Goal: Task Accomplishment & Management: Manage account settings

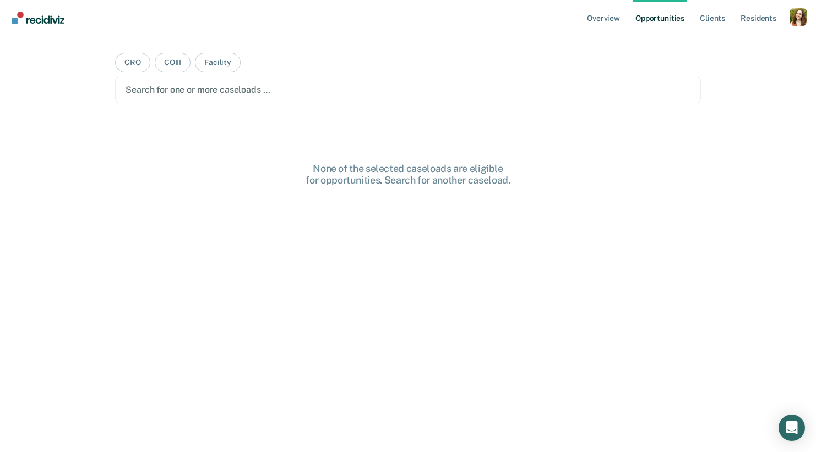
click at [785, 13] on ul "Overview Opportunities Client s Resident s" at bounding box center [687, 17] width 205 height 35
click at [798, 18] on div "Profile dropdown button" at bounding box center [799, 17] width 18 height 18
click at [736, 40] on link "Profile" at bounding box center [754, 44] width 89 height 9
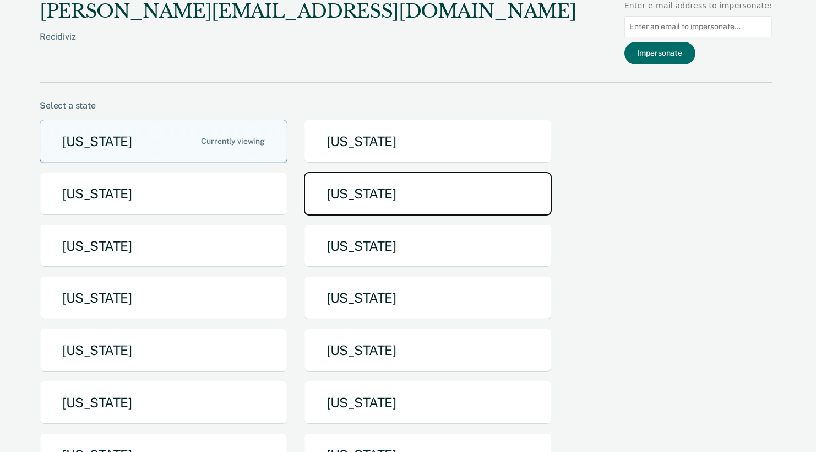
click at [351, 188] on button "[US_STATE]" at bounding box center [428, 194] width 248 height 44
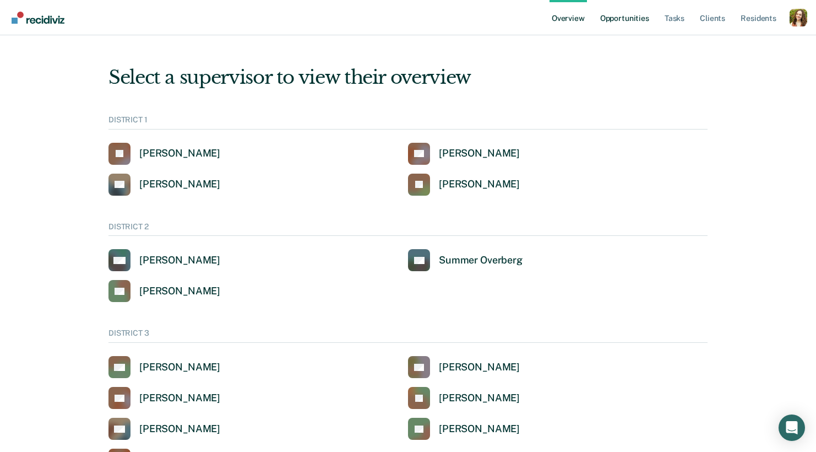
click at [627, 19] on link "Opportunities" at bounding box center [624, 17] width 53 height 35
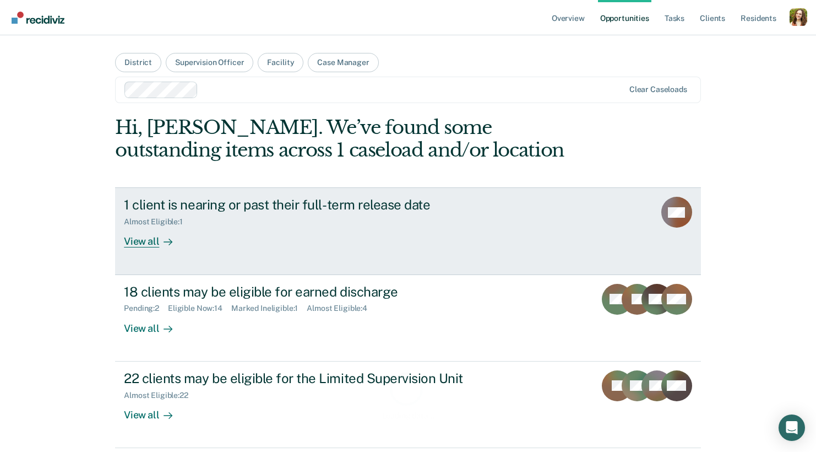
click at [218, 232] on div "1 client is nearing or past their full-term release date Almost Eligible : 1 Vi…" at bounding box center [330, 222] width 413 height 51
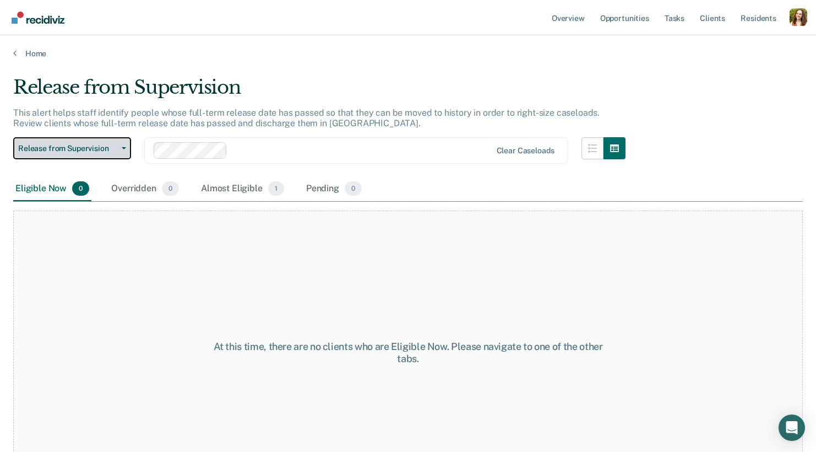
click at [91, 153] on button "Release from Supervision" at bounding box center [72, 148] width 118 height 22
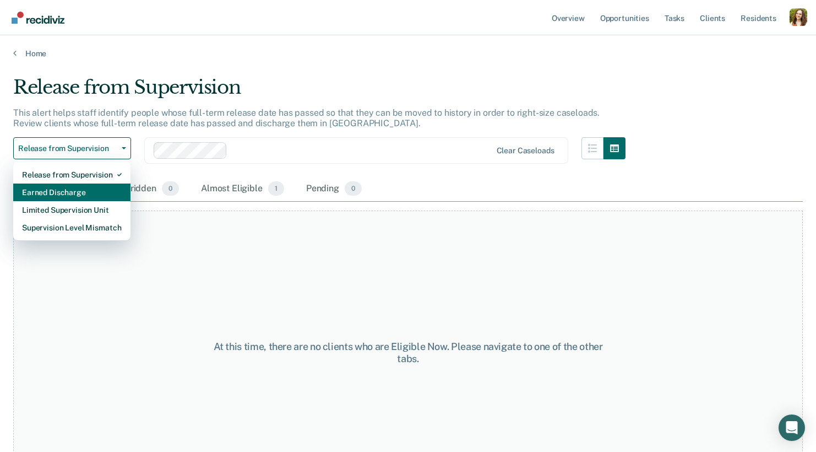
click at [95, 189] on div "Earned Discharge" at bounding box center [72, 192] width 100 height 18
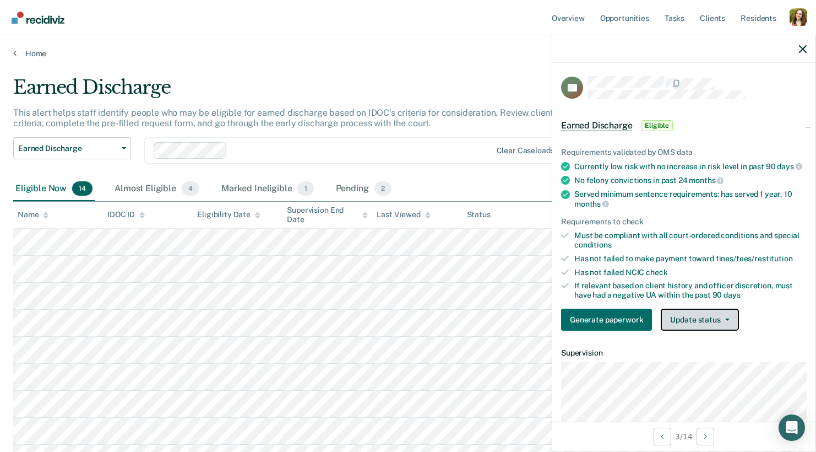
click at [702, 312] on button "Update status" at bounding box center [700, 319] width 78 height 22
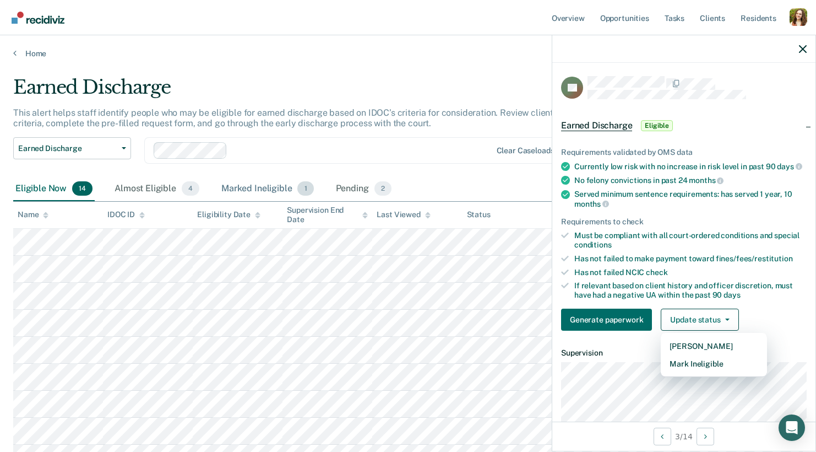
click at [244, 198] on div "Marked Ineligible 1" at bounding box center [267, 189] width 97 height 24
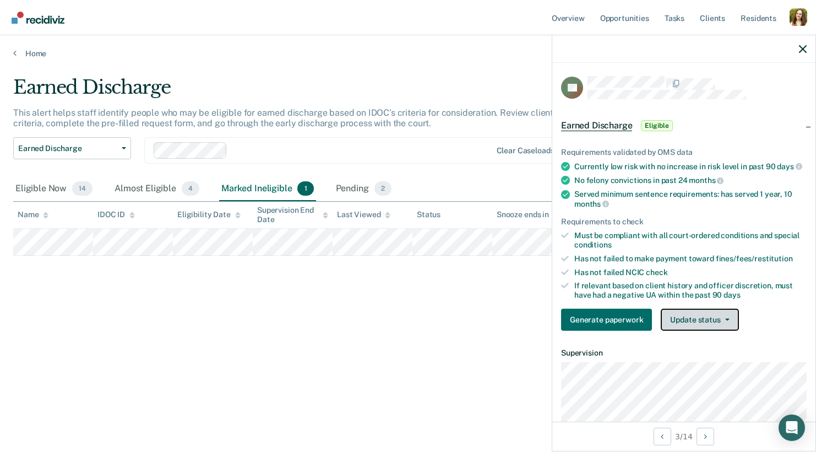
click at [725, 323] on button "Update status" at bounding box center [700, 319] width 78 height 22
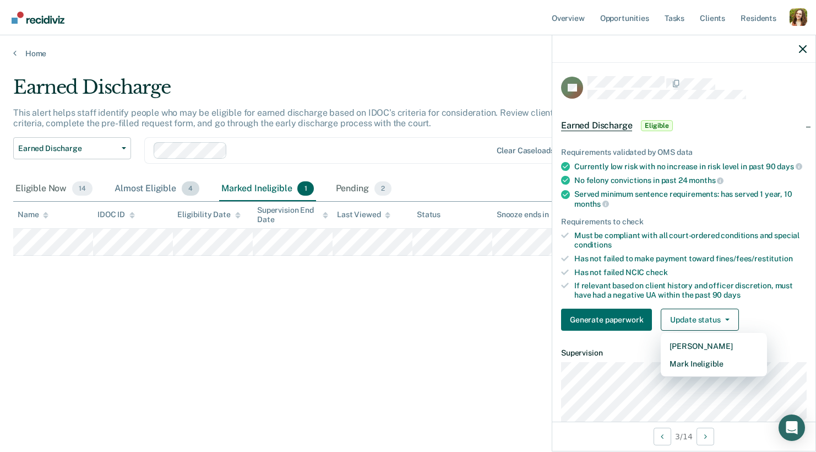
click at [139, 185] on div "Almost Eligible 4" at bounding box center [156, 189] width 89 height 24
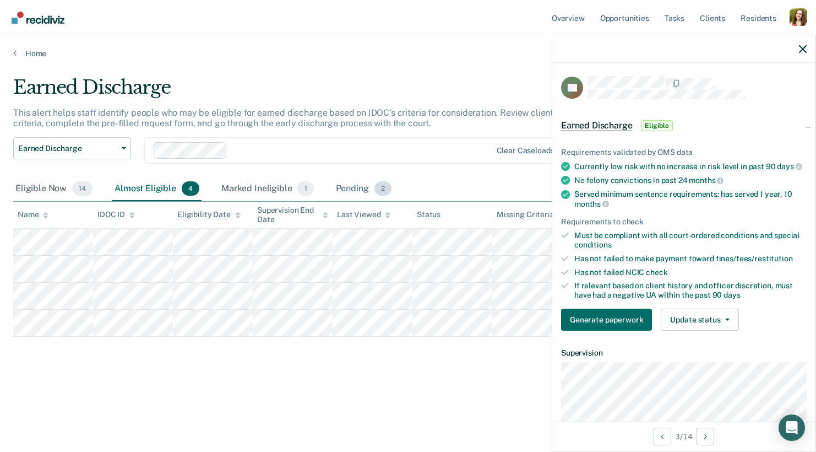
click at [346, 188] on div "Pending 2" at bounding box center [364, 189] width 60 height 24
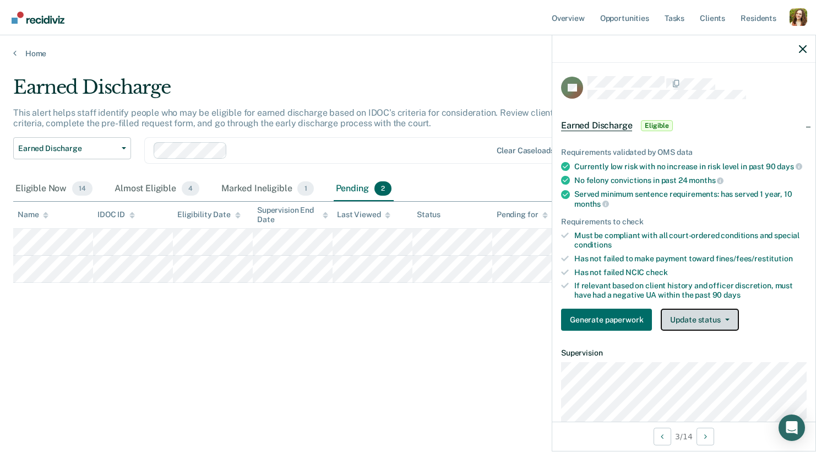
click at [709, 316] on button "Update status" at bounding box center [700, 319] width 78 height 22
click at [716, 250] on ul "Requirements validated by OMS data Currently low risk with no increase in risk …" at bounding box center [684, 224] width 246 height 152
click at [684, 313] on button "Update status" at bounding box center [700, 319] width 78 height 22
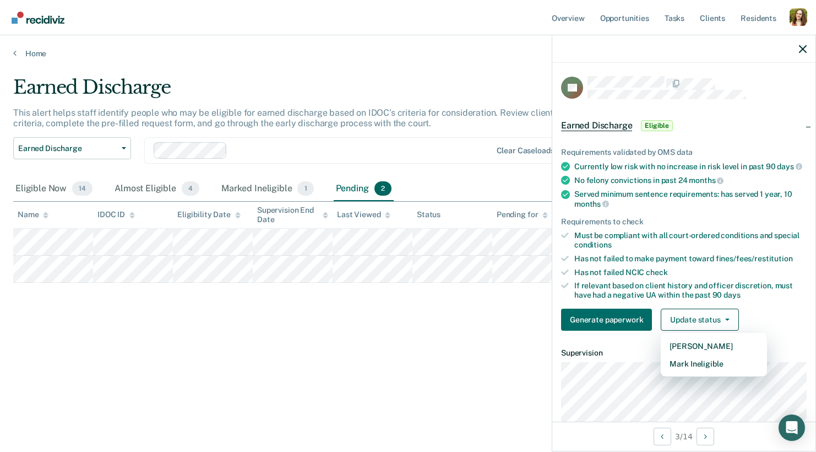
click at [437, 181] on div "Eligible Now 14 Almost Eligible 4 Marked Ineligible 1 Pending 2" at bounding box center [408, 189] width 790 height 25
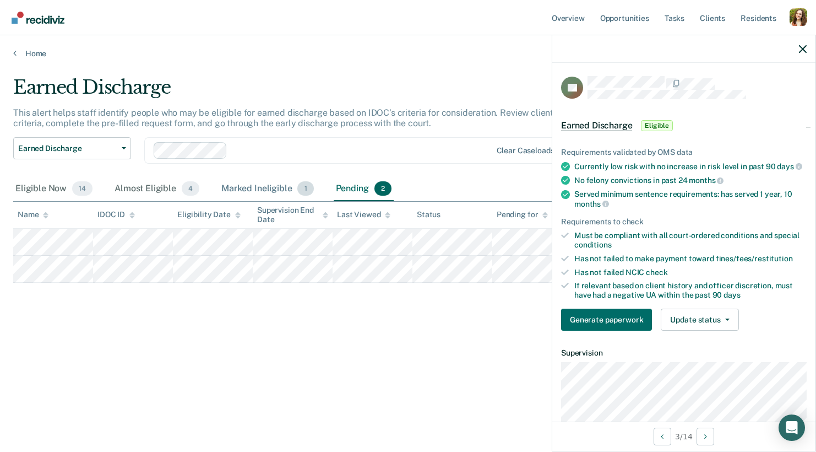
click at [284, 184] on div "Marked Ineligible 1" at bounding box center [267, 189] width 97 height 24
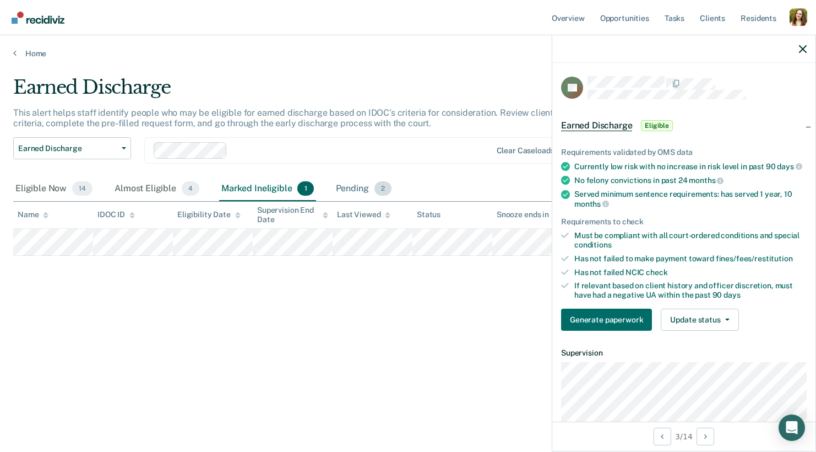
click at [364, 192] on div "Pending 2" at bounding box center [364, 189] width 60 height 24
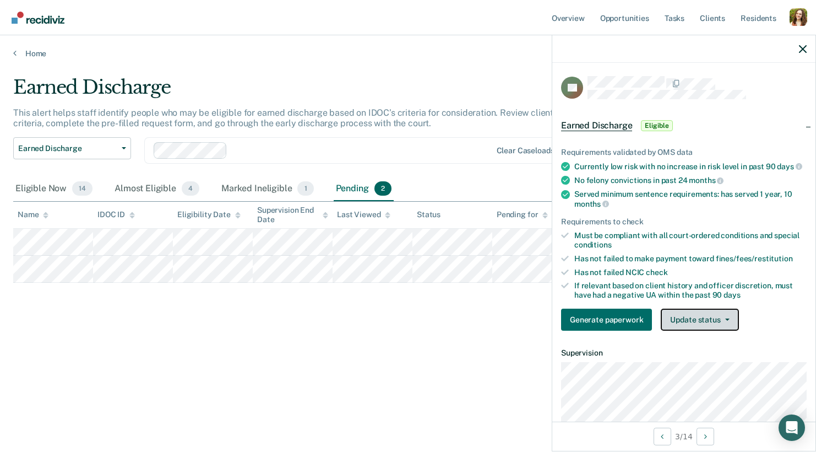
click at [708, 317] on button "Update status" at bounding box center [700, 319] width 78 height 22
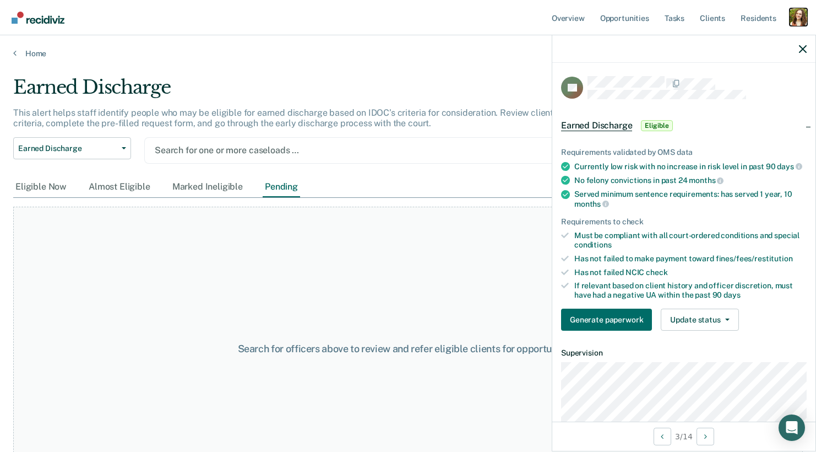
click at [791, 19] on div "Profile dropdown button" at bounding box center [799, 17] width 18 height 18
click at [732, 40] on link "Profile" at bounding box center [752, 44] width 94 height 9
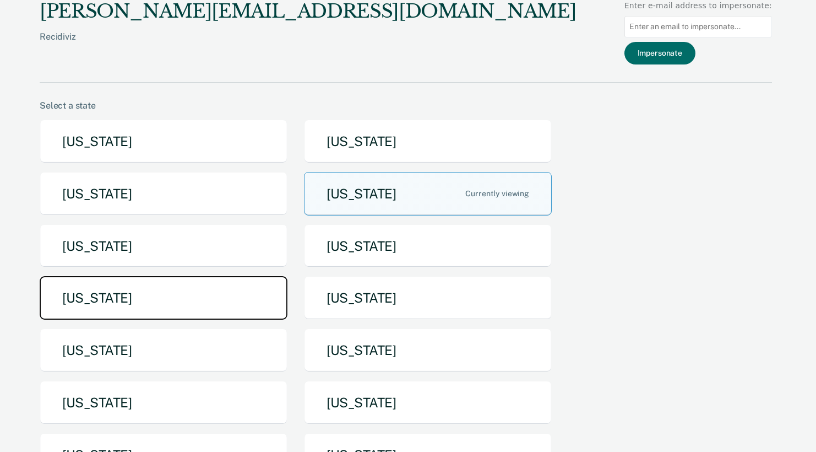
click at [208, 303] on button "[US_STATE]" at bounding box center [164, 298] width 248 height 44
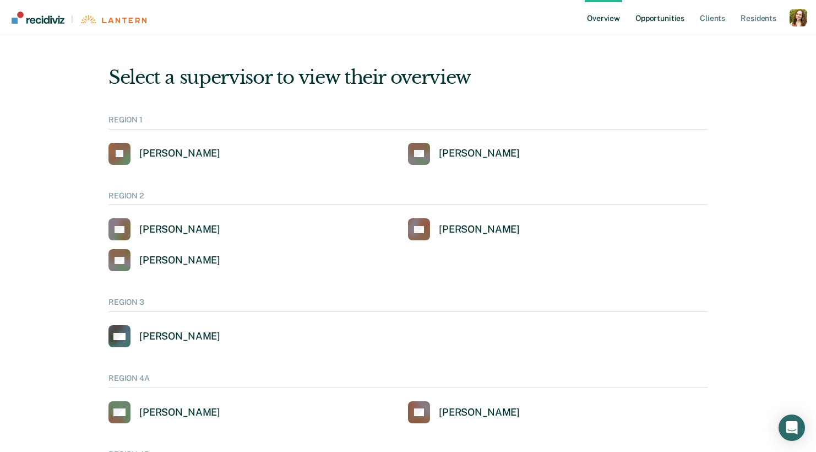
click at [649, 23] on link "Opportunities" at bounding box center [659, 17] width 53 height 35
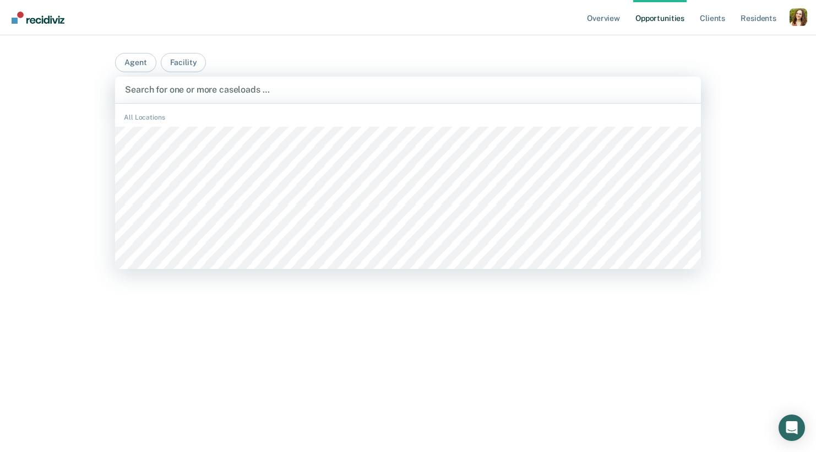
click at [292, 89] on div at bounding box center [408, 89] width 566 height 13
click at [139, 62] on button "Agent" at bounding box center [135, 62] width 41 height 19
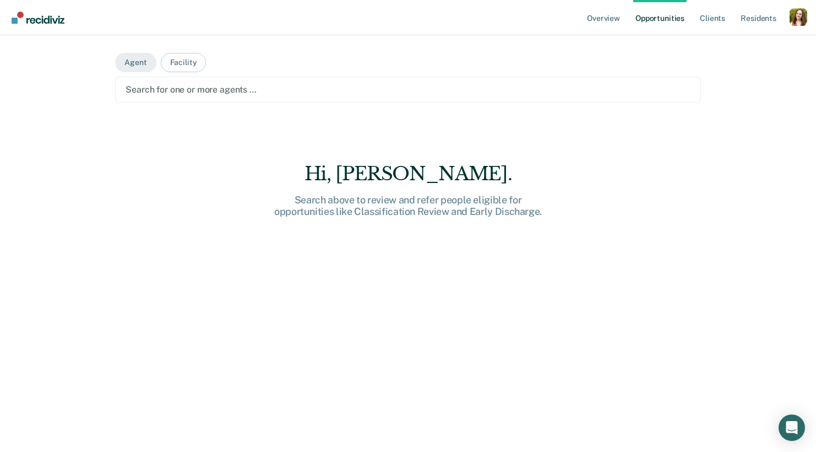
click at [162, 85] on div at bounding box center [408, 89] width 565 height 13
click at [545, 85] on div at bounding box center [408, 89] width 565 height 13
click at [802, 20] on div "Profile dropdown button" at bounding box center [799, 17] width 18 height 18
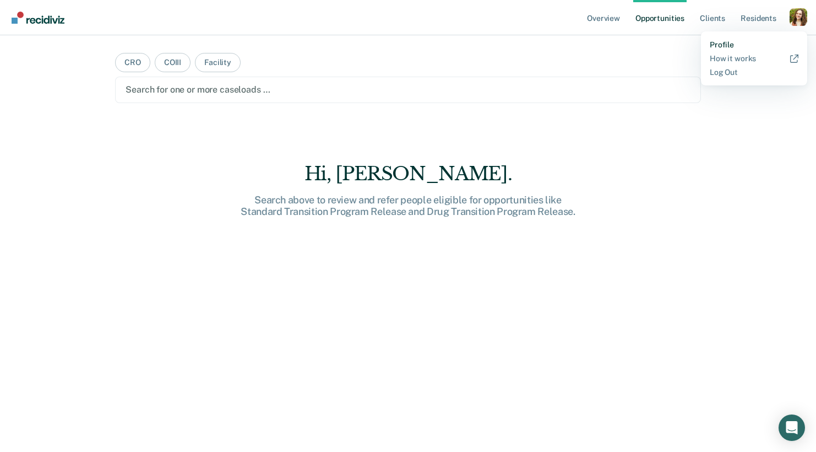
click at [735, 42] on link "Profile" at bounding box center [754, 44] width 89 height 9
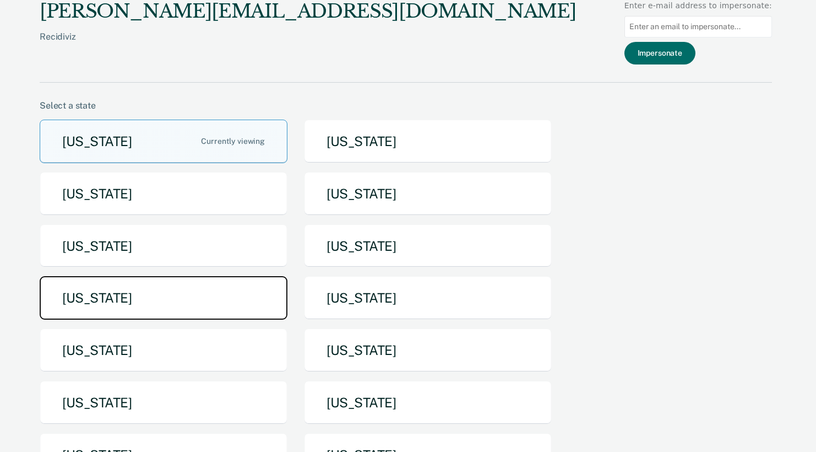
click at [169, 300] on button "[US_STATE]" at bounding box center [164, 298] width 248 height 44
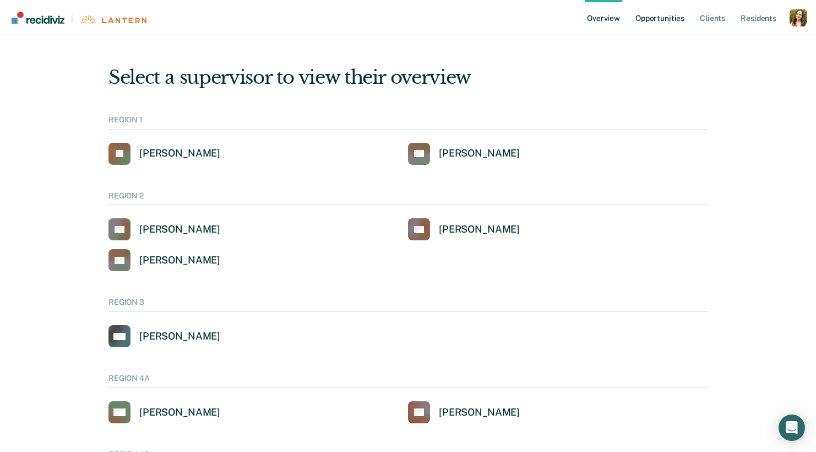
click at [653, 15] on link "Opportunities" at bounding box center [659, 17] width 53 height 35
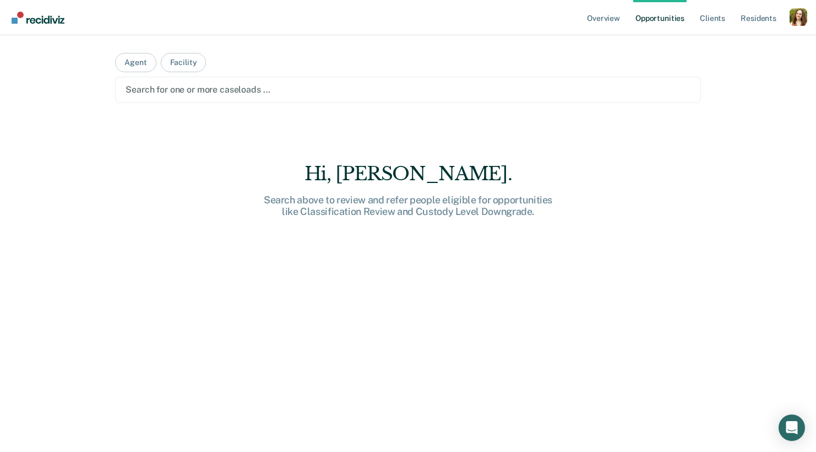
click at [318, 92] on div at bounding box center [408, 89] width 565 height 13
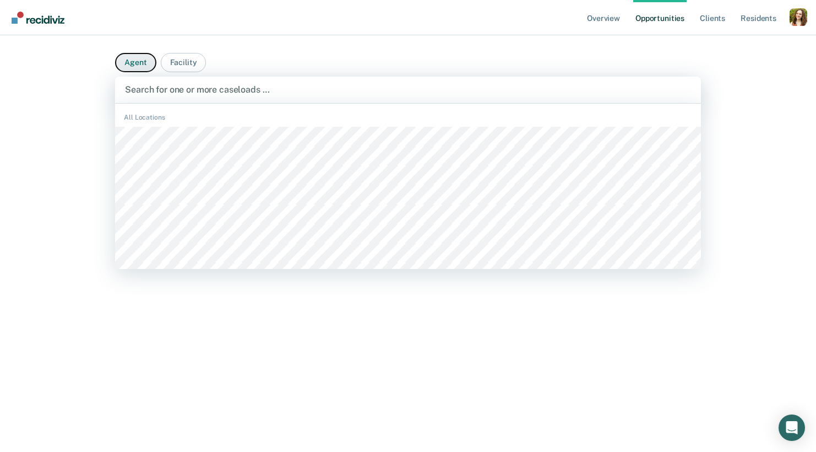
click at [139, 63] on button "Agent" at bounding box center [135, 62] width 41 height 19
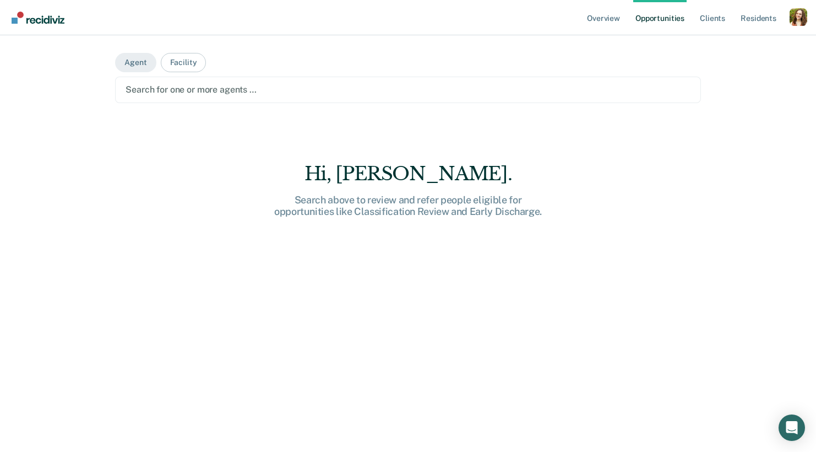
click at [169, 96] on div "Search for one or more agents …" at bounding box center [407, 89] width 567 height 15
